Goal: Information Seeking & Learning: Learn about a topic

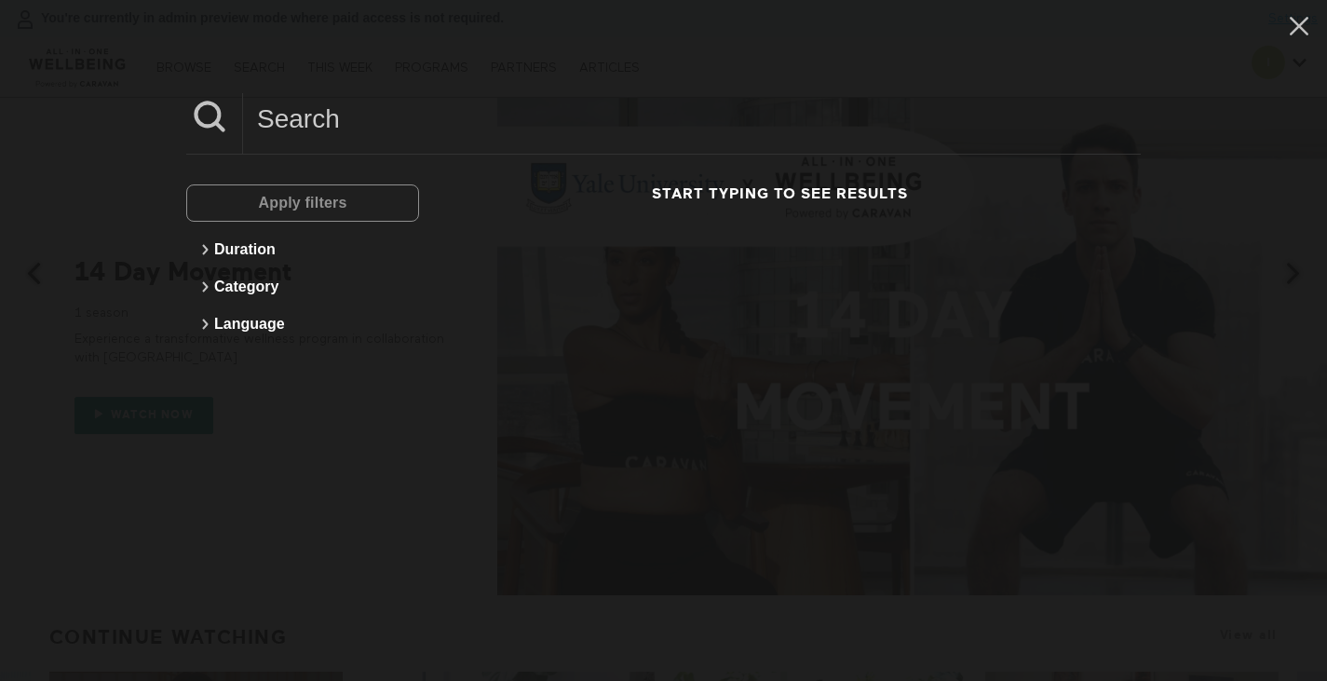
click at [372, 117] on input at bounding box center [692, 118] width 898 height 51
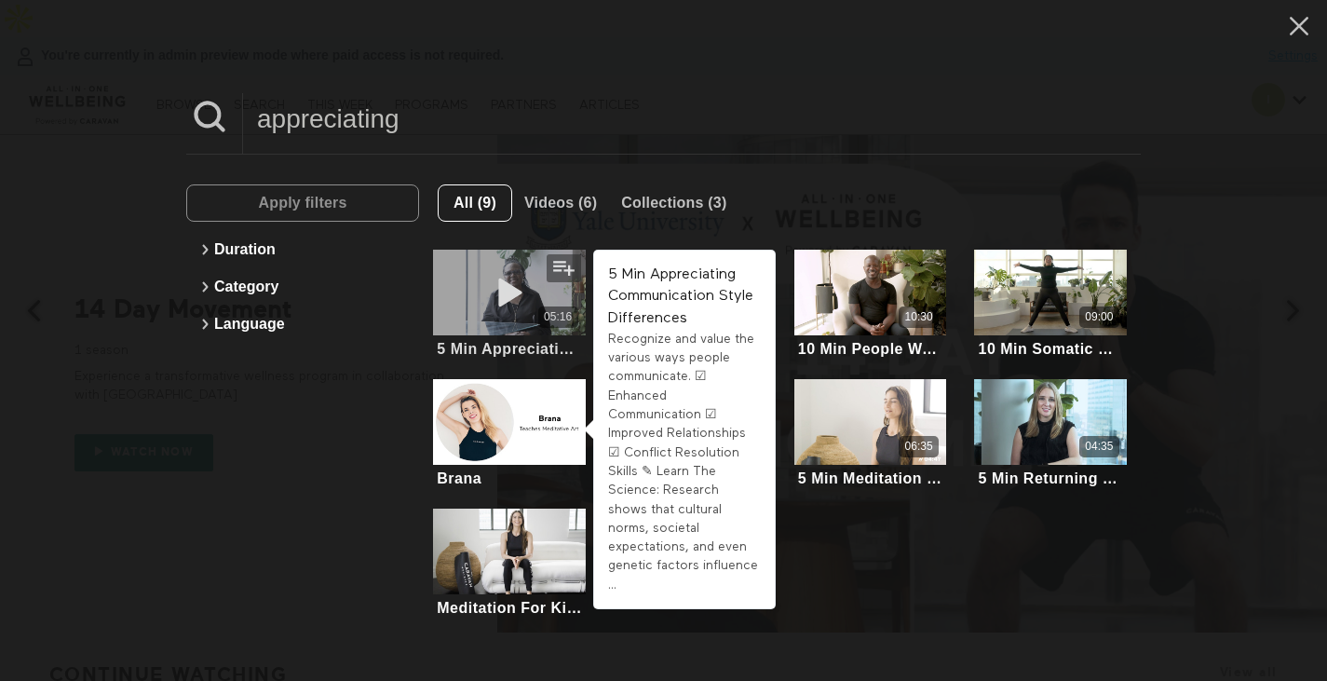
type input "appreciating"
click at [497, 291] on icon at bounding box center [509, 293] width 56 height 33
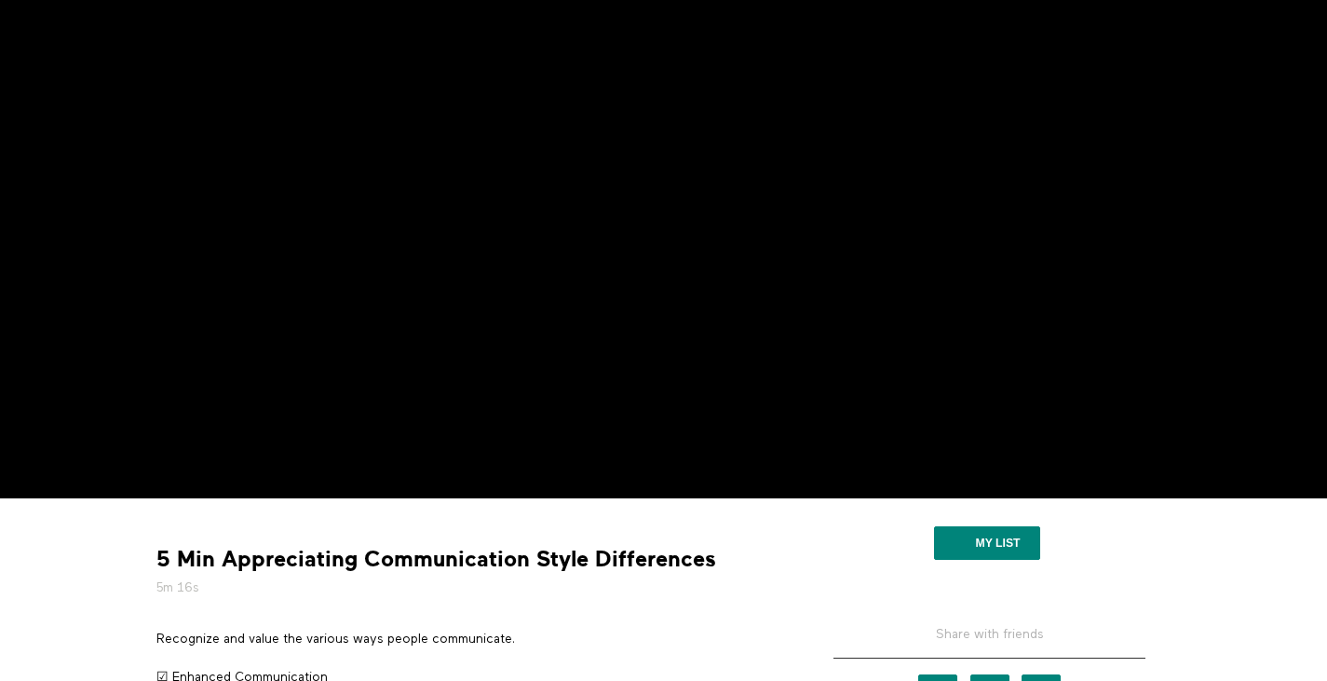
scroll to position [144, 0]
